Goal: Task Accomplishment & Management: Manage account settings

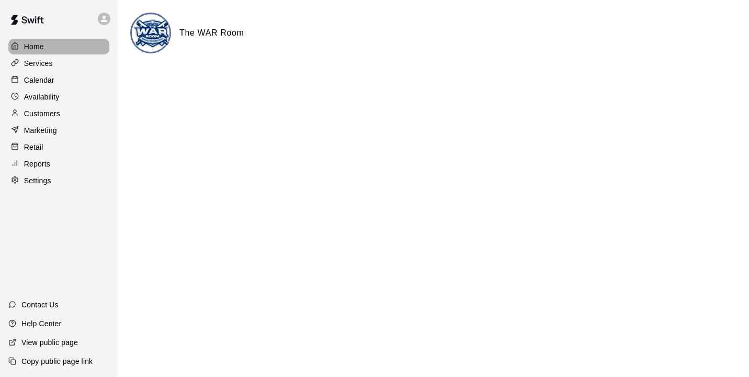
click at [42, 47] on p "Home" at bounding box center [34, 46] width 20 height 10
click at [38, 186] on p "Settings" at bounding box center [37, 180] width 27 height 10
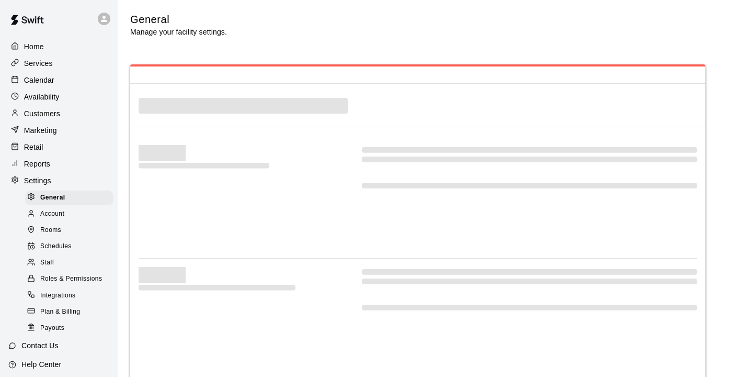
select select "**"
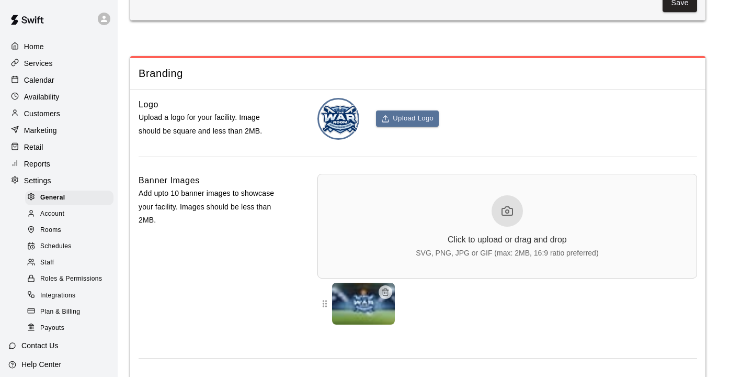
scroll to position [2368, 0]
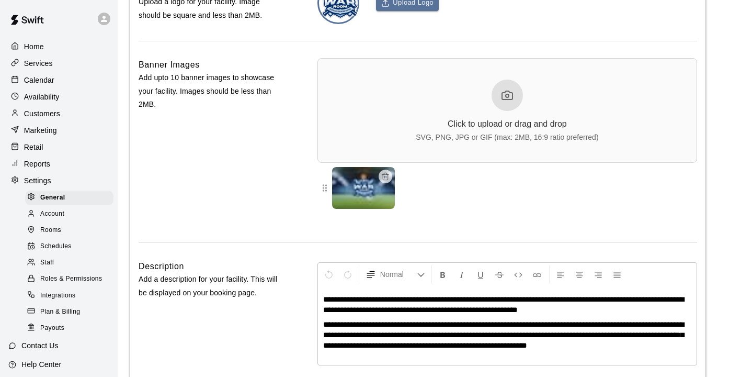
click at [64, 238] on div "Rooms" at bounding box center [69, 230] width 88 height 15
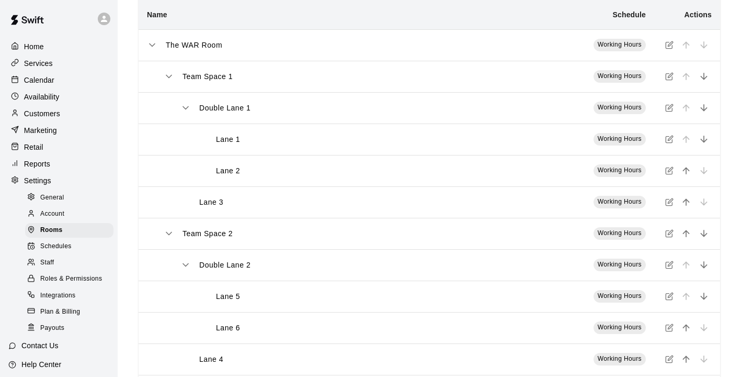
scroll to position [127, 0]
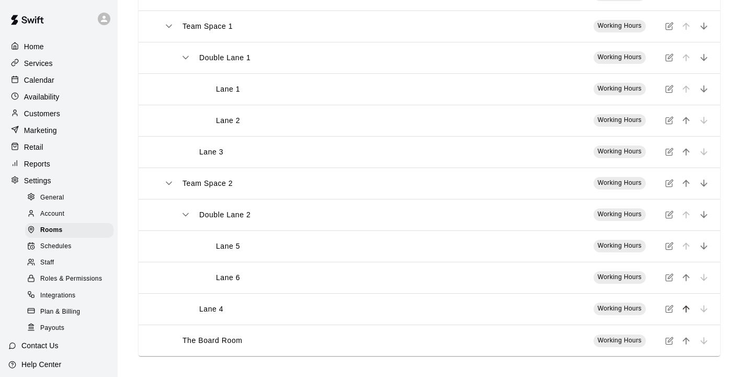
click at [684, 310] on icon "move item up" at bounding box center [686, 308] width 10 height 10
click at [29, 82] on p "Calendar" at bounding box center [39, 80] width 30 height 10
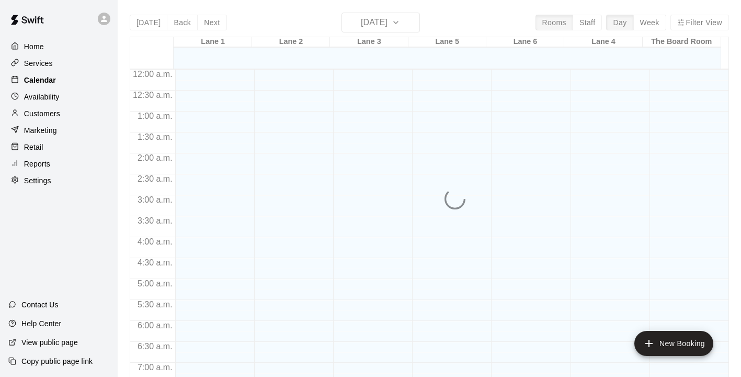
scroll to position [359, 0]
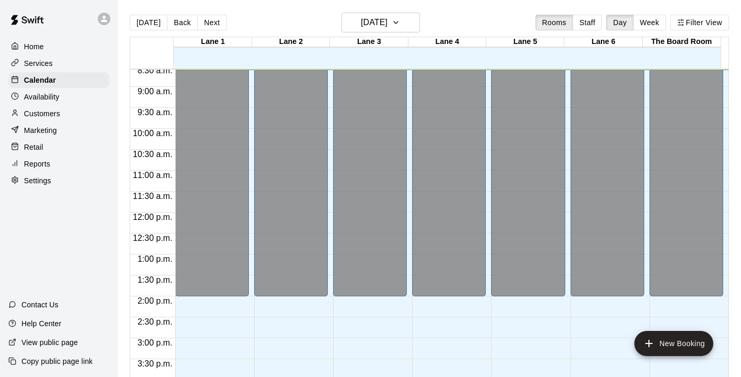
click at [36, 186] on p "Settings" at bounding box center [37, 180] width 27 height 10
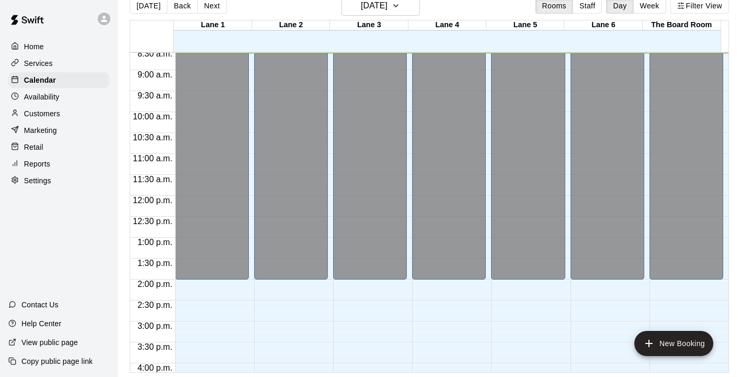
select select "**"
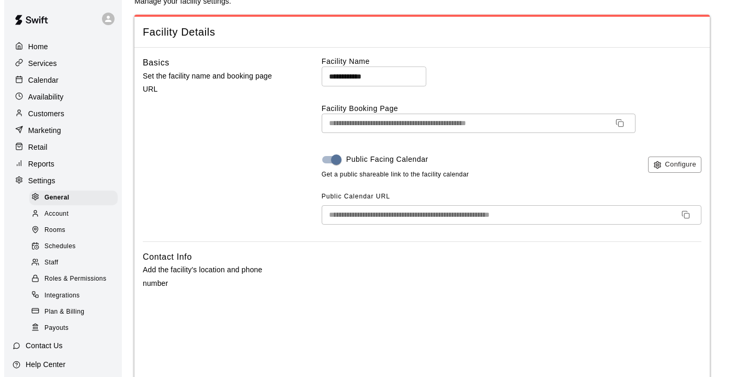
scroll to position [37, 0]
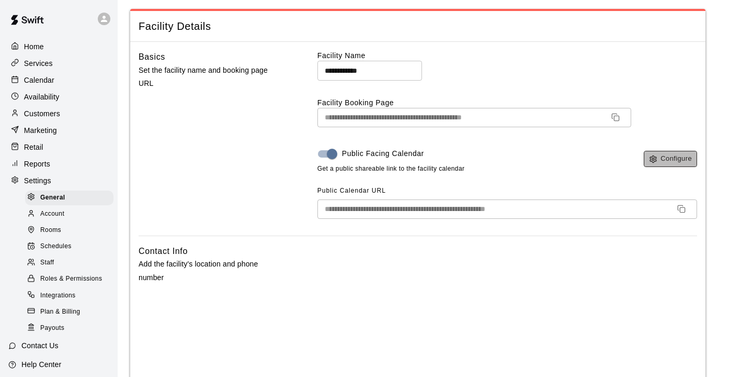
click at [687, 161] on button "Configure" at bounding box center [670, 159] width 53 height 16
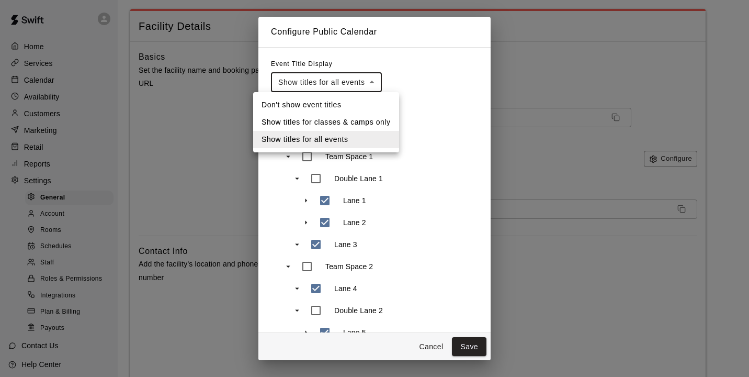
click at [333, 138] on li "Show titles for all events" at bounding box center [326, 139] width 146 height 17
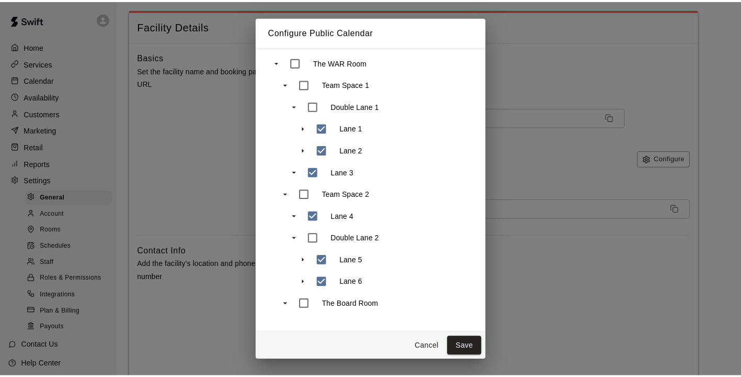
scroll to position [73, 0]
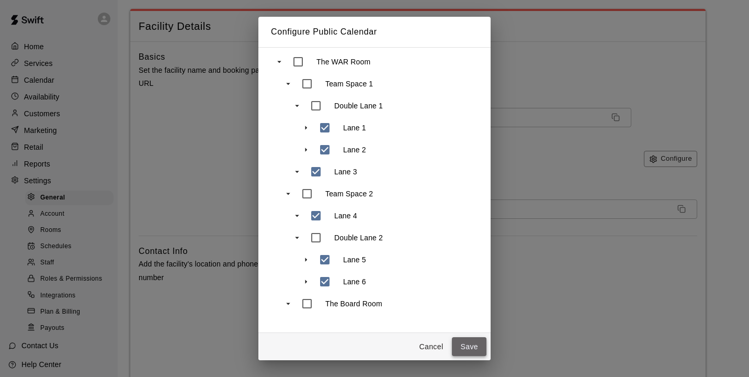
click at [472, 353] on button "Save" at bounding box center [469, 346] width 35 height 19
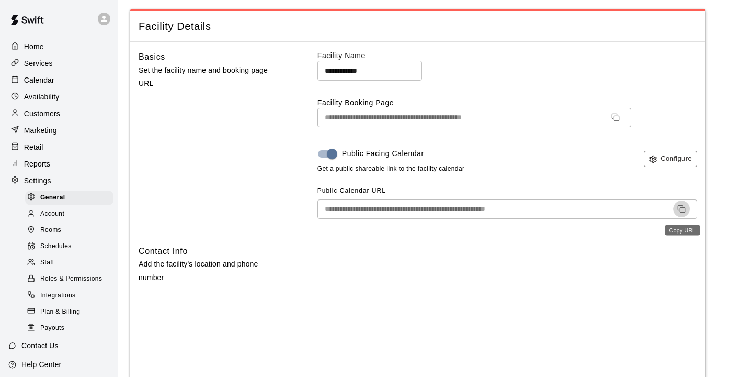
click at [684, 216] on button "Copy URL" at bounding box center [681, 208] width 17 height 17
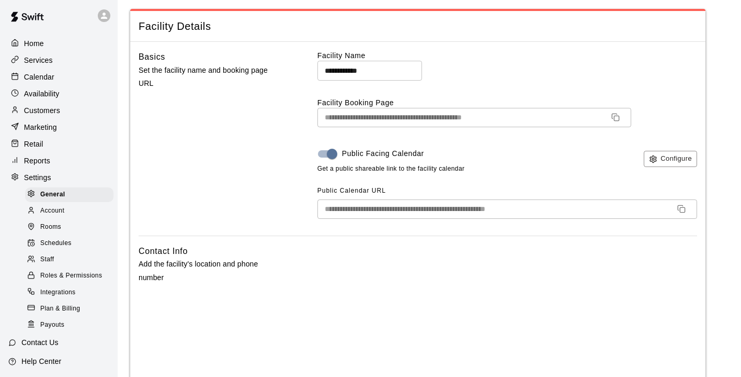
scroll to position [0, 0]
